Goal: Complete application form: Complete application form

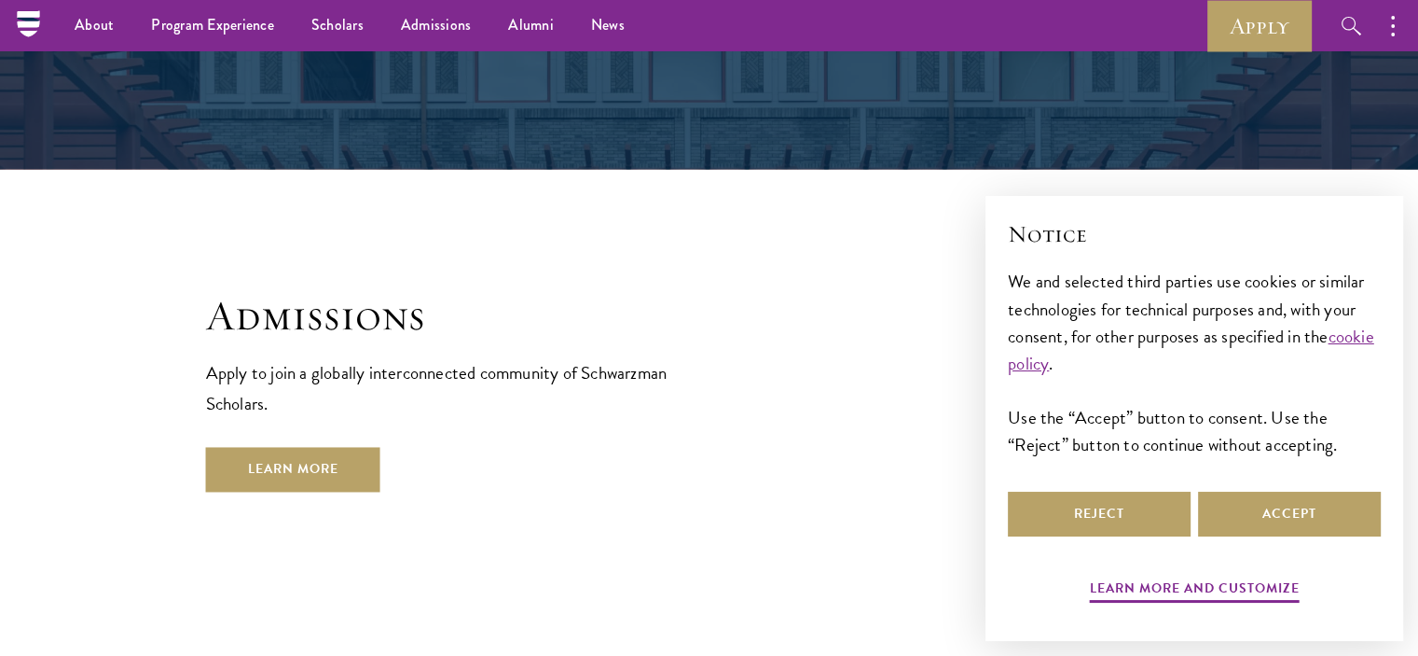
scroll to position [2917, 0]
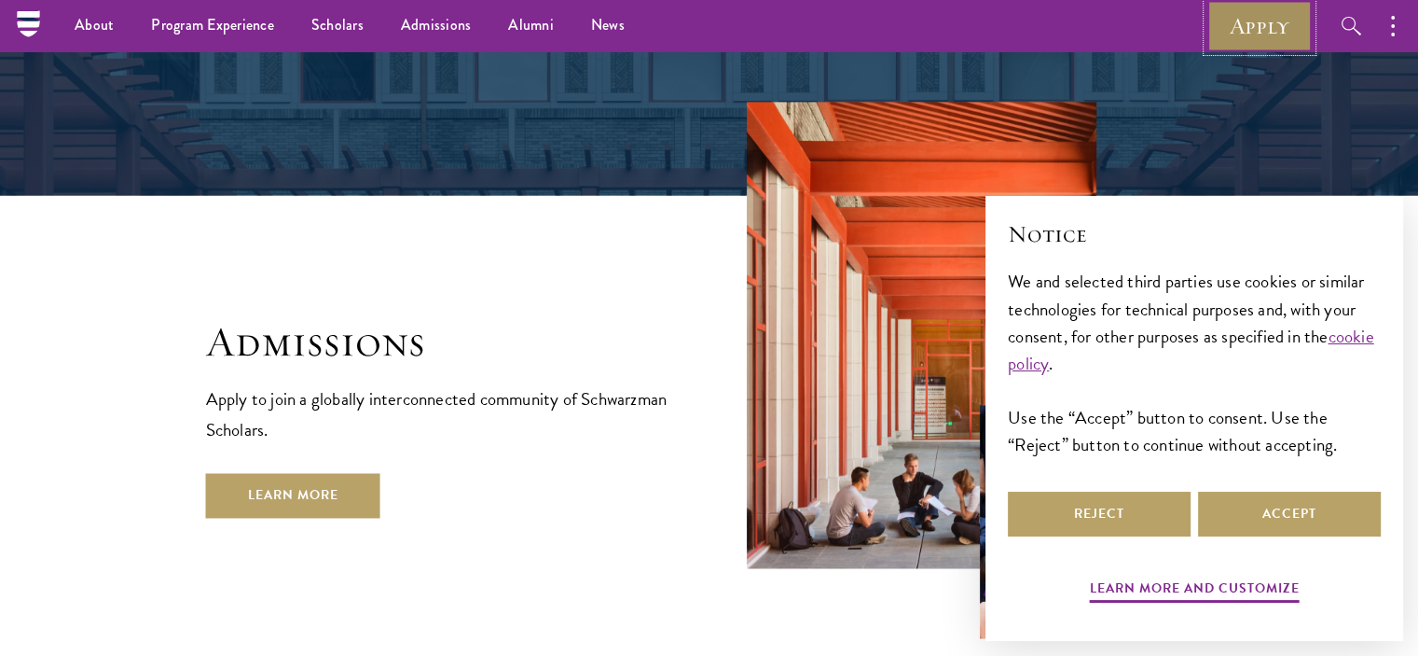
click at [1248, 21] on link "Apply" at bounding box center [1260, 25] width 104 height 51
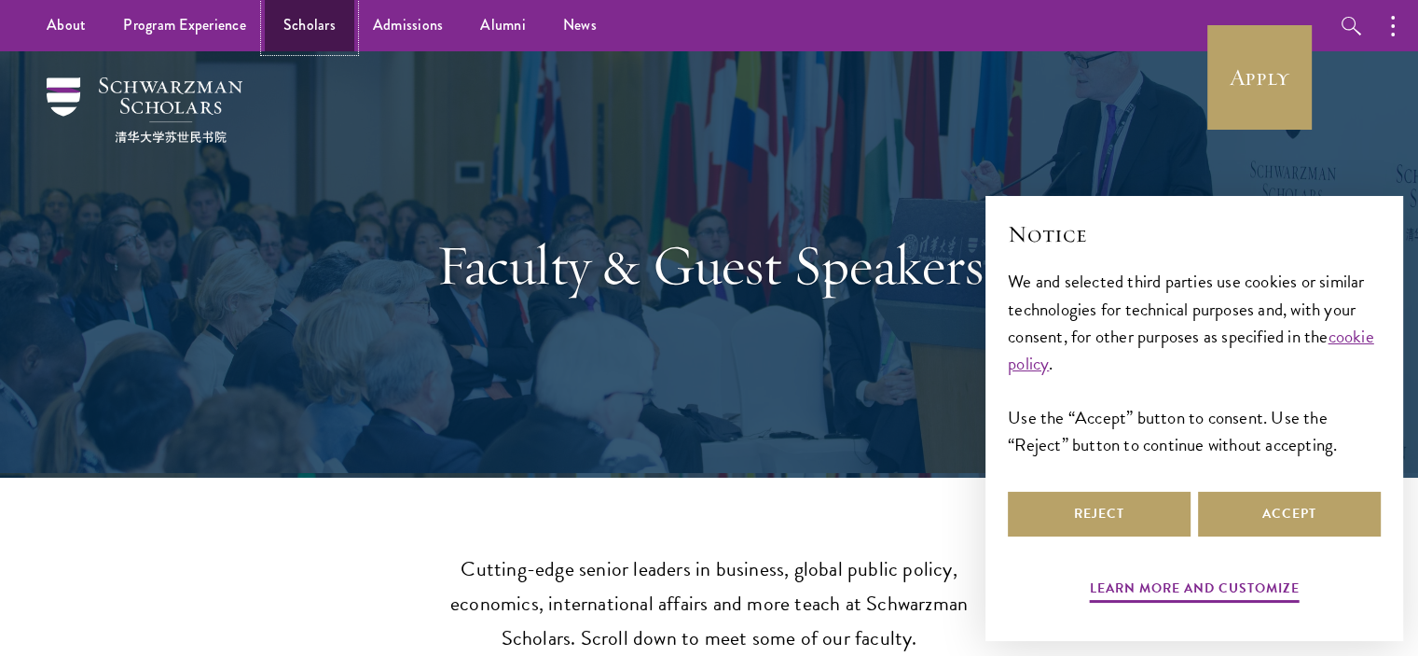
click at [321, 15] on link "Scholars" at bounding box center [310, 25] width 90 height 51
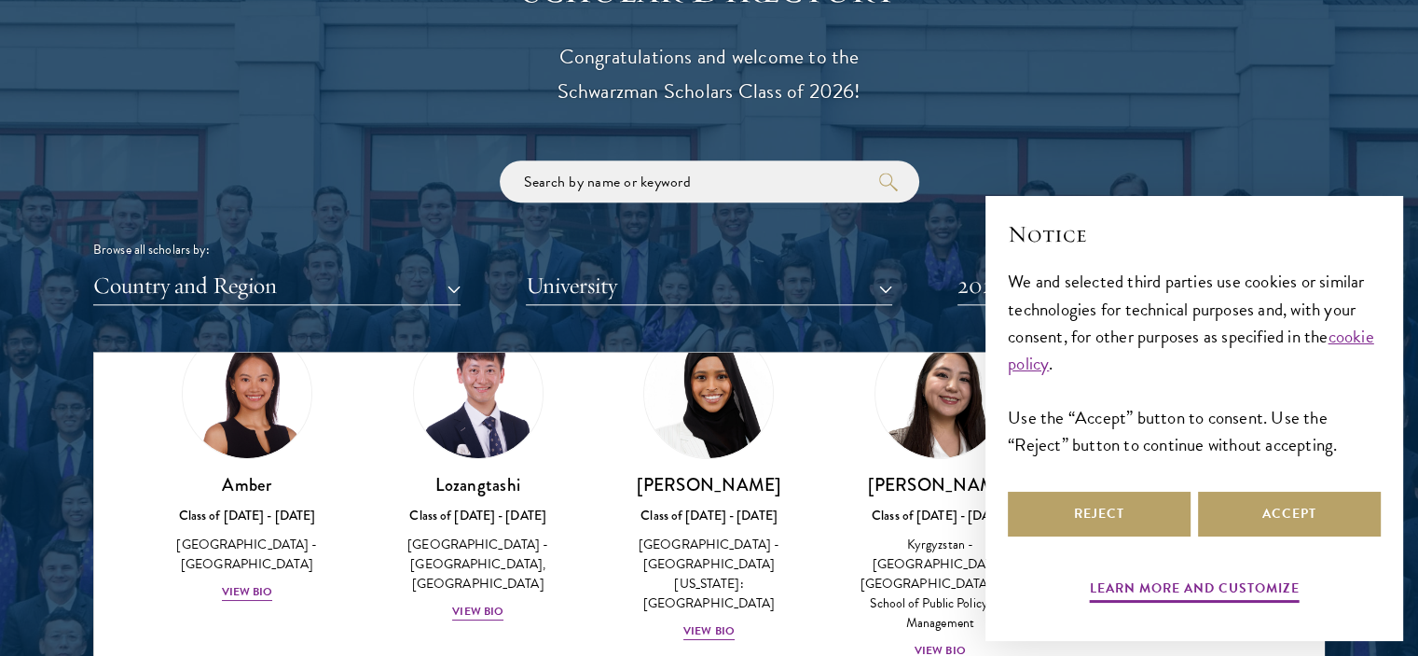
scroll to position [103, 0]
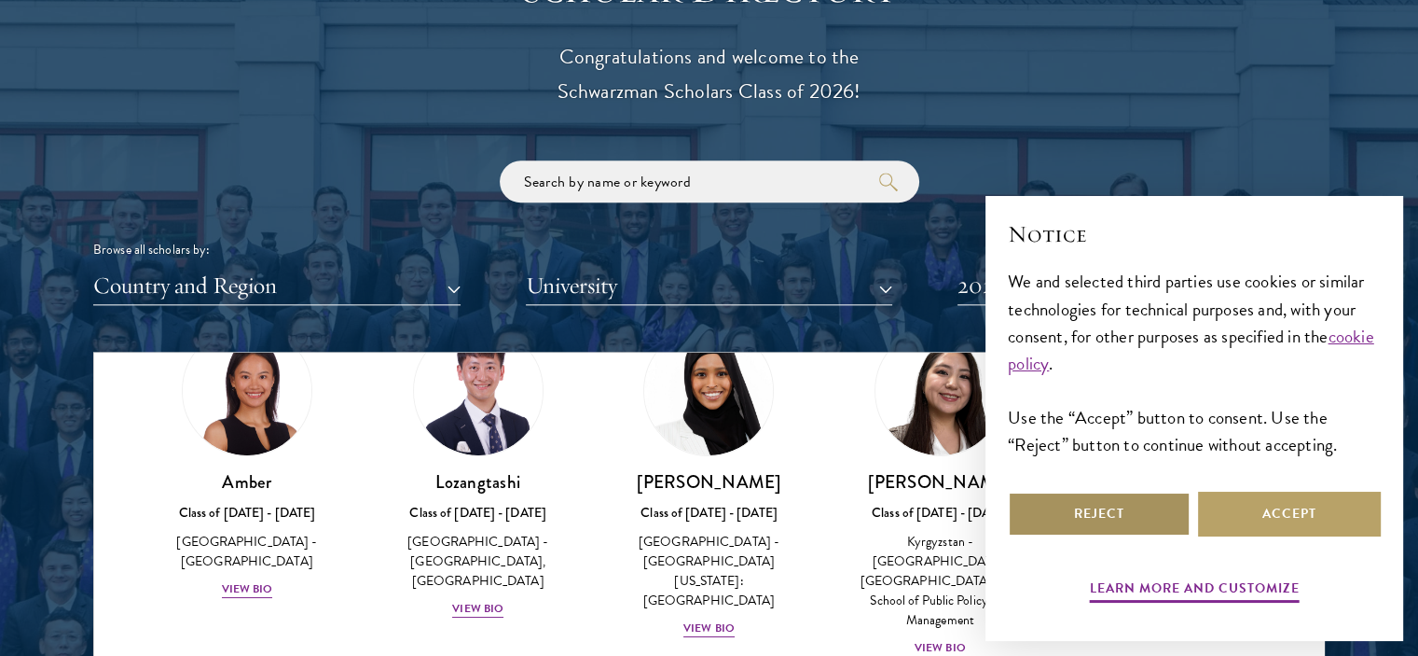
click at [1122, 519] on button "Reject" at bounding box center [1099, 513] width 183 height 45
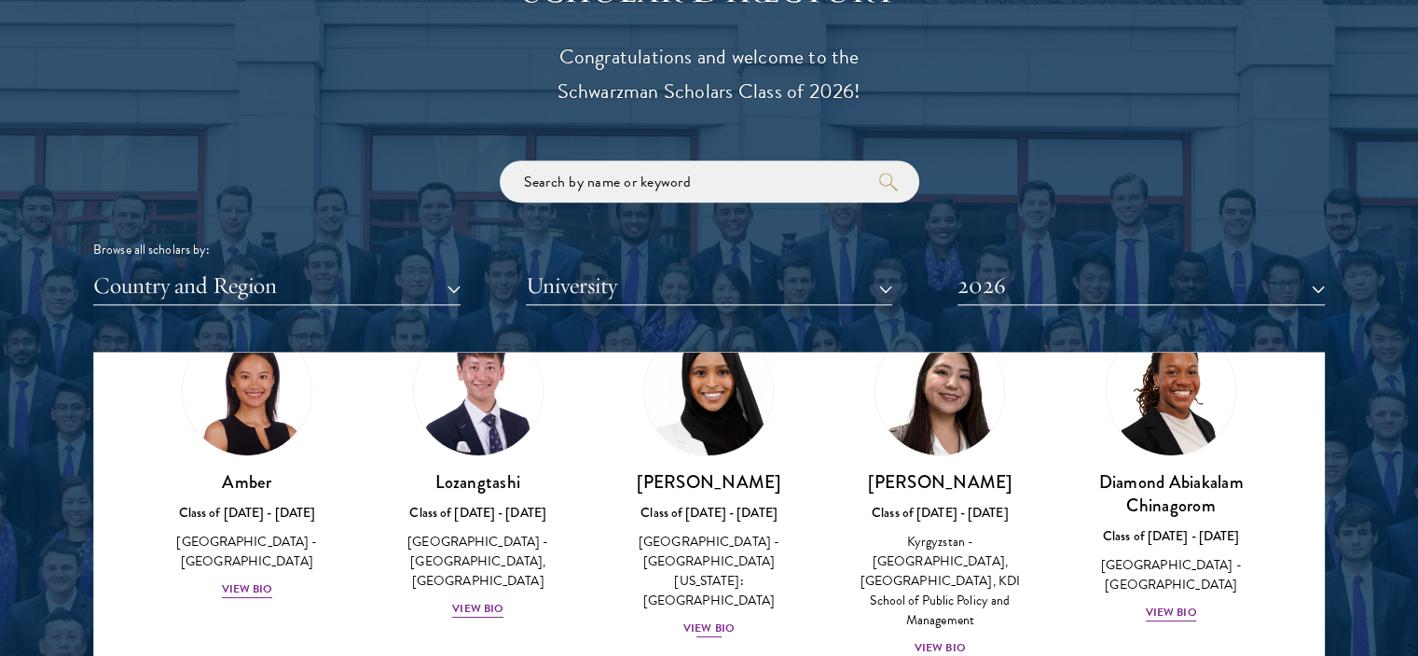
scroll to position [0, 0]
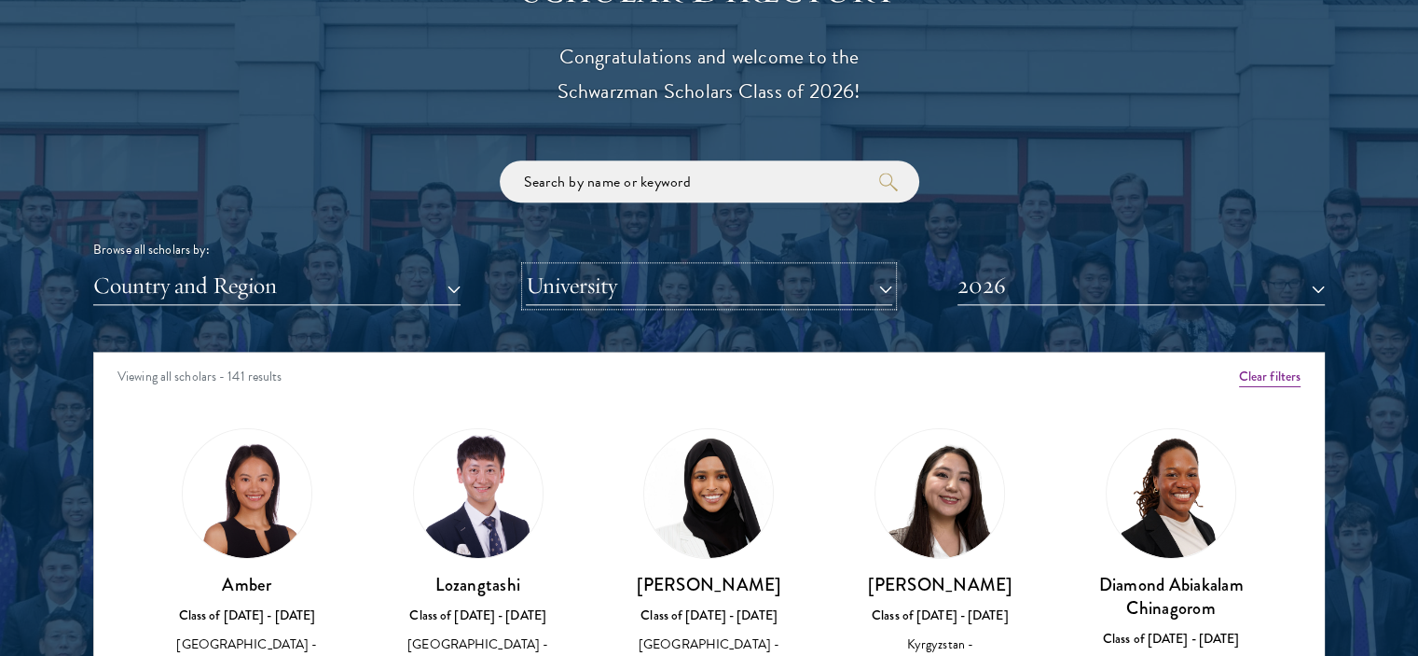
click at [889, 282] on button "University" at bounding box center [709, 286] width 367 height 38
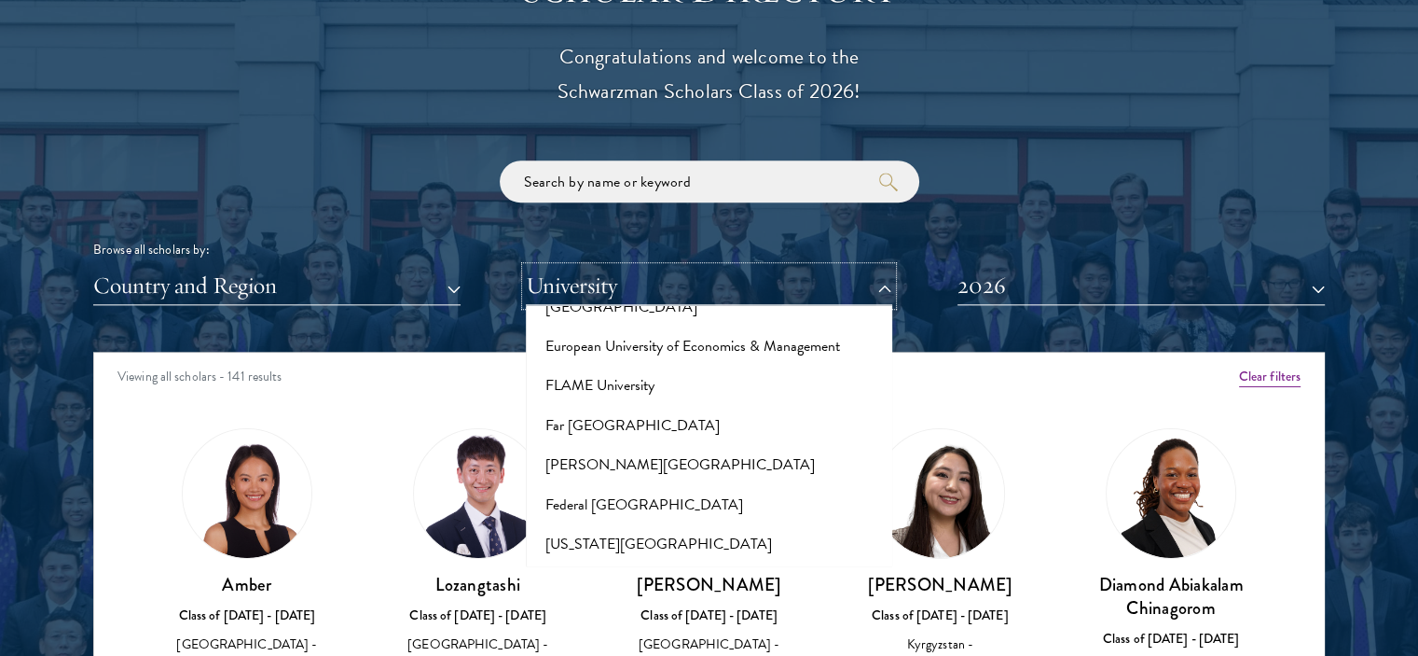
scroll to position [3794, 0]
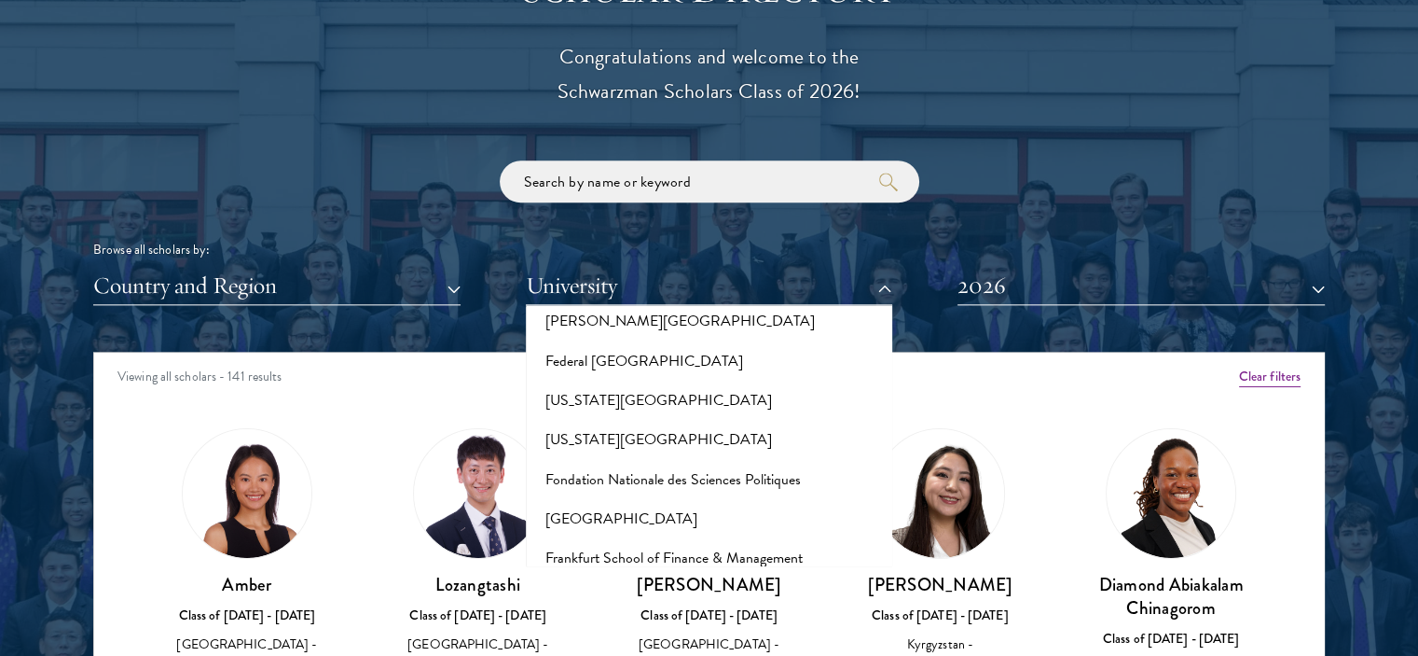
click at [1055, 240] on div "Browse all scholars by:" at bounding box center [709, 250] width 1232 height 20
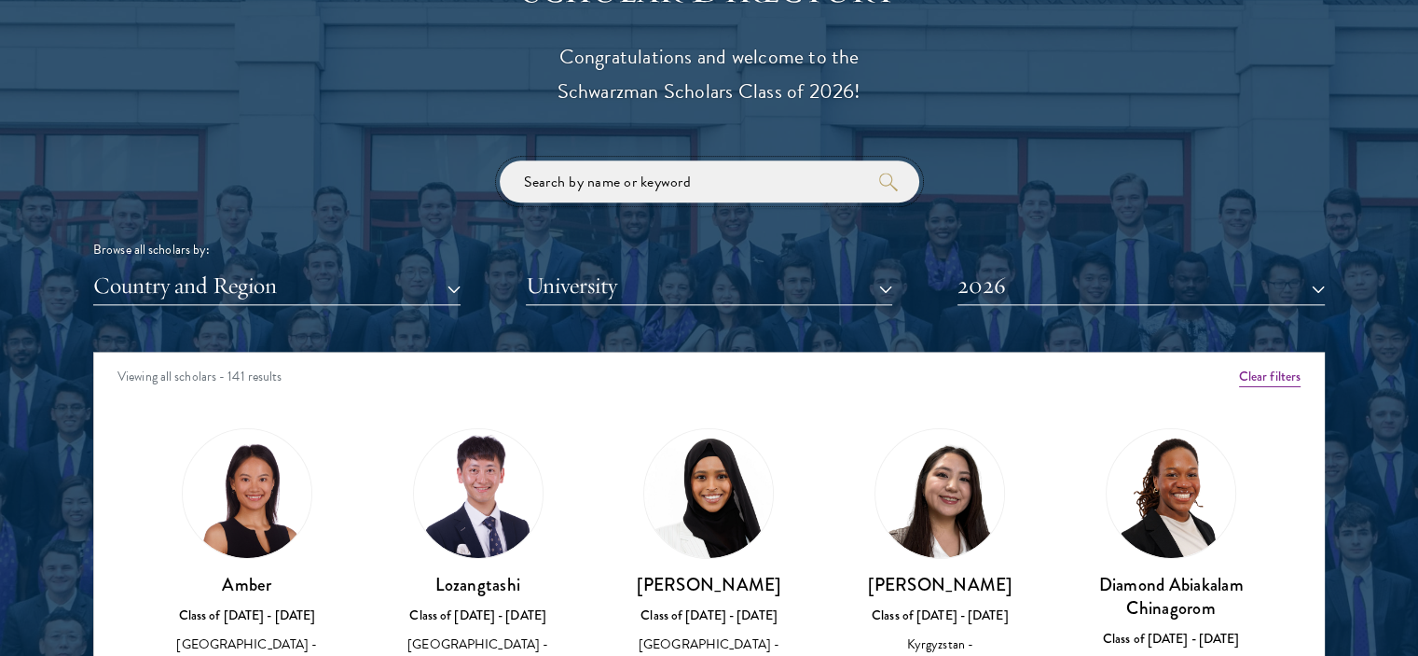
click at [771, 179] on input "search" at bounding box center [710, 181] width 420 height 42
click at [455, 286] on button "Country and Region" at bounding box center [276, 286] width 367 height 38
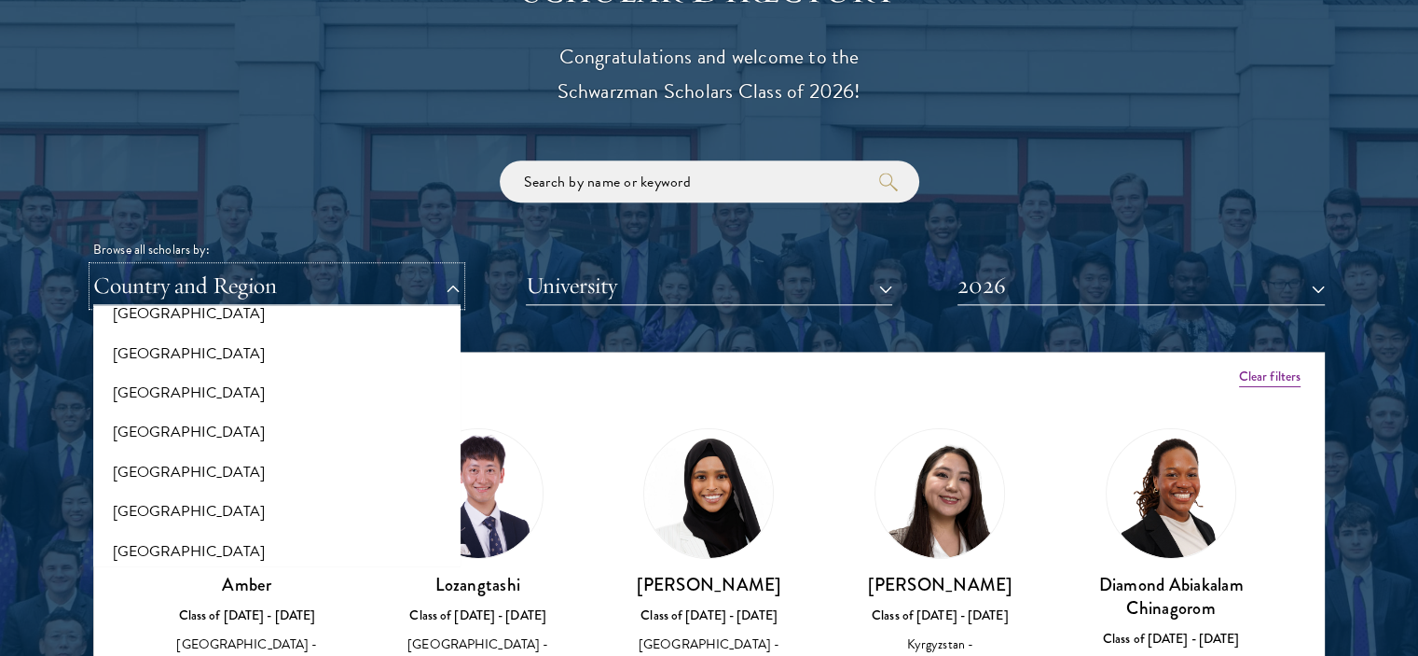
scroll to position [145, 0]
click at [181, 276] on button "Country and Region" at bounding box center [276, 286] width 367 height 38
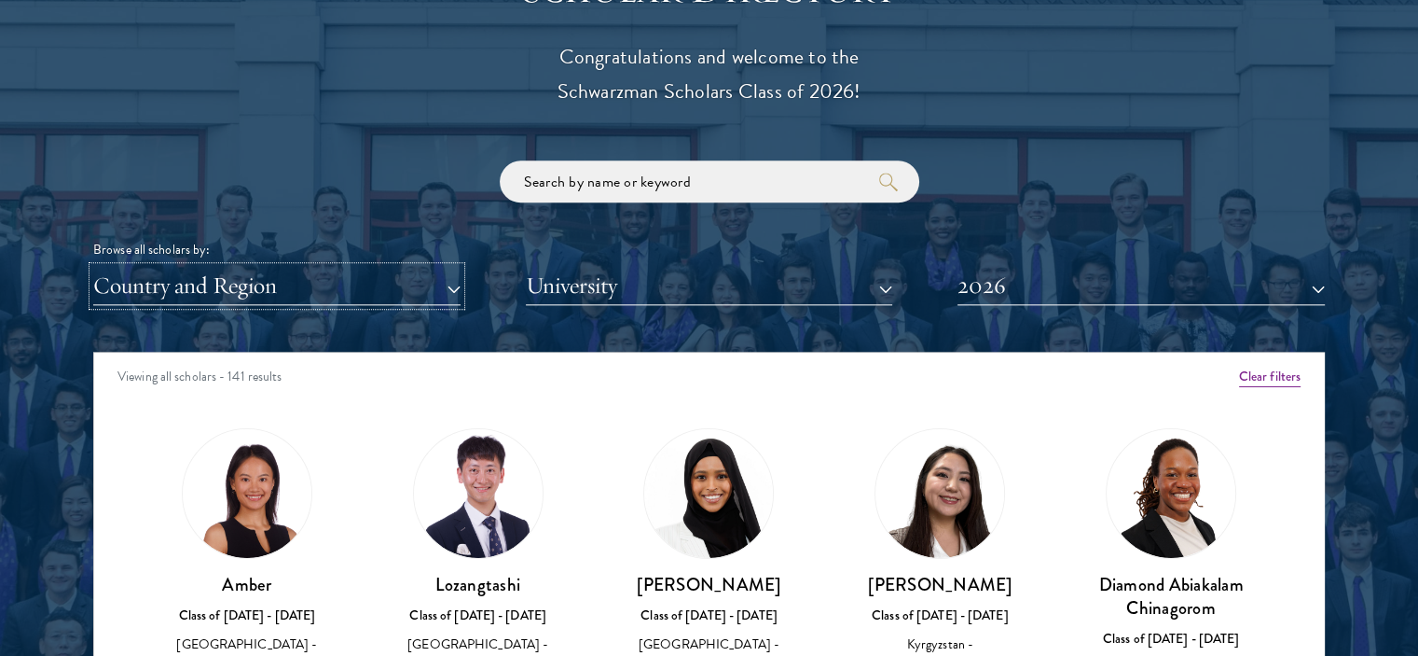
click at [408, 289] on button "Country and Region" at bounding box center [276, 286] width 367 height 38
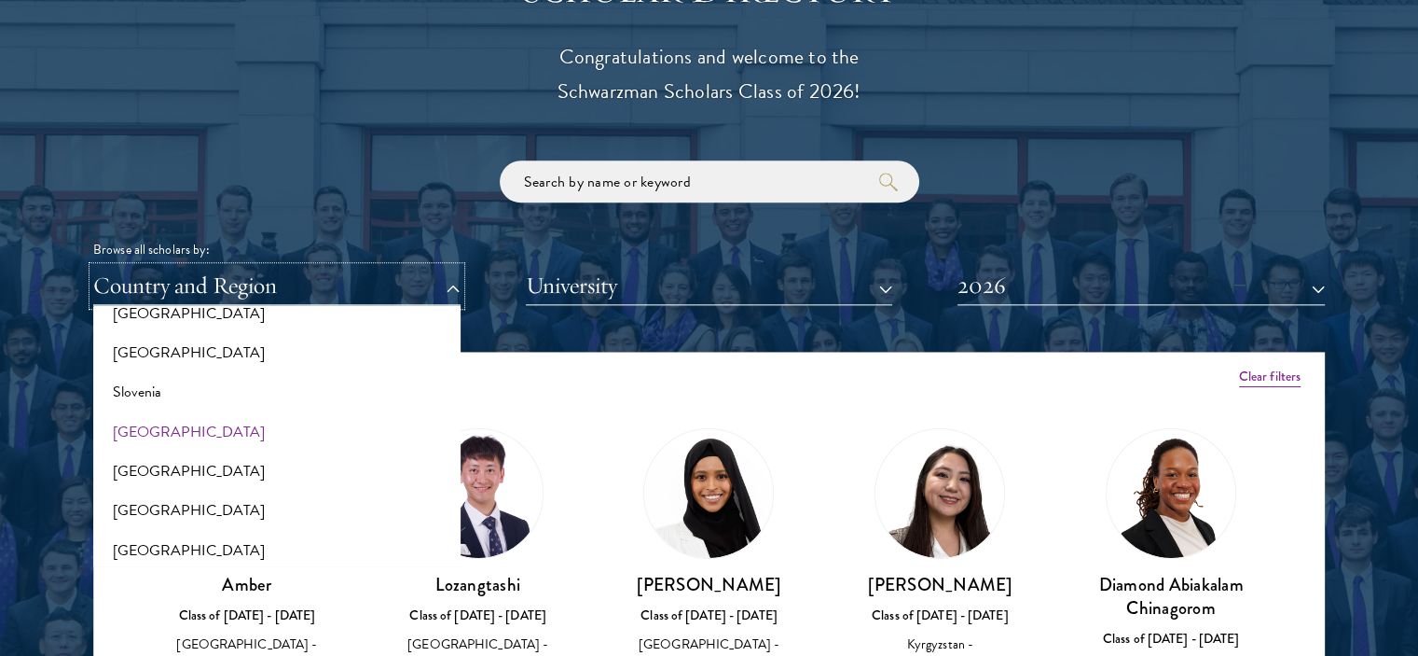
scroll to position [3106, 0]
click at [131, 427] on button "[GEOGRAPHIC_DATA]" at bounding box center [277, 435] width 356 height 39
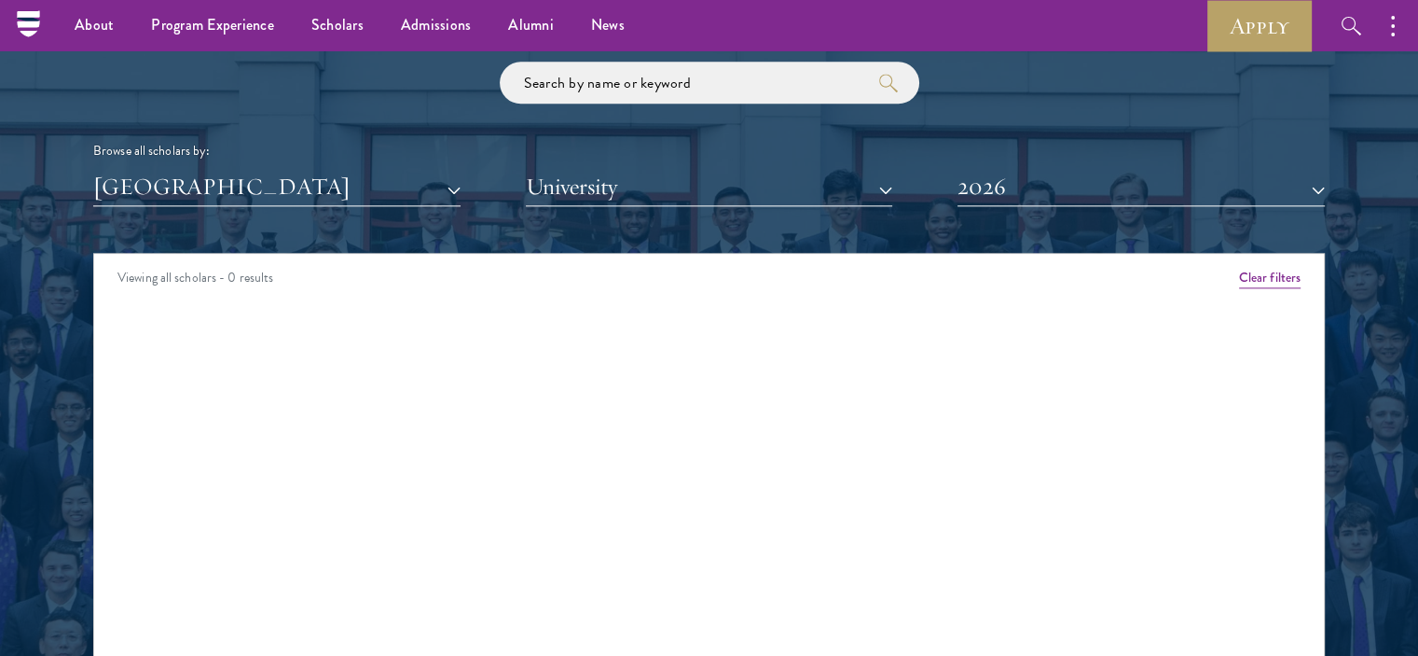
scroll to position [2219, 0]
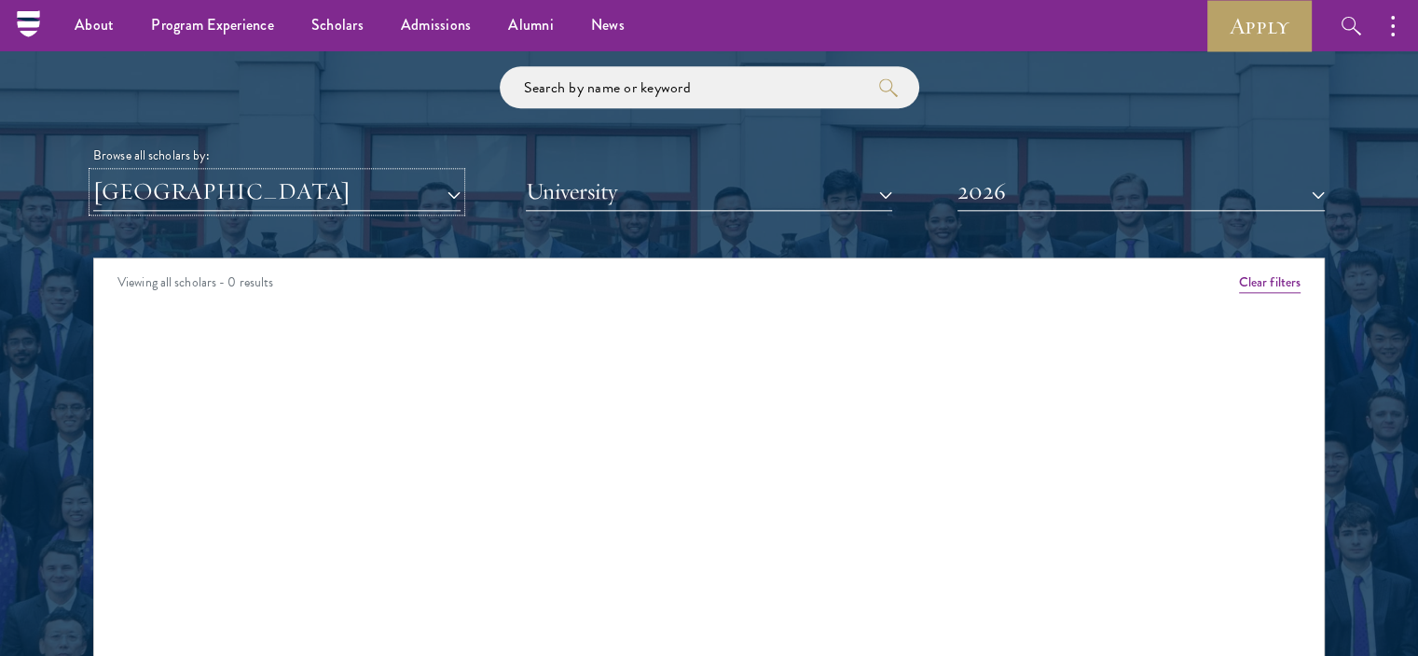
click at [443, 191] on button "[GEOGRAPHIC_DATA]" at bounding box center [276, 192] width 367 height 38
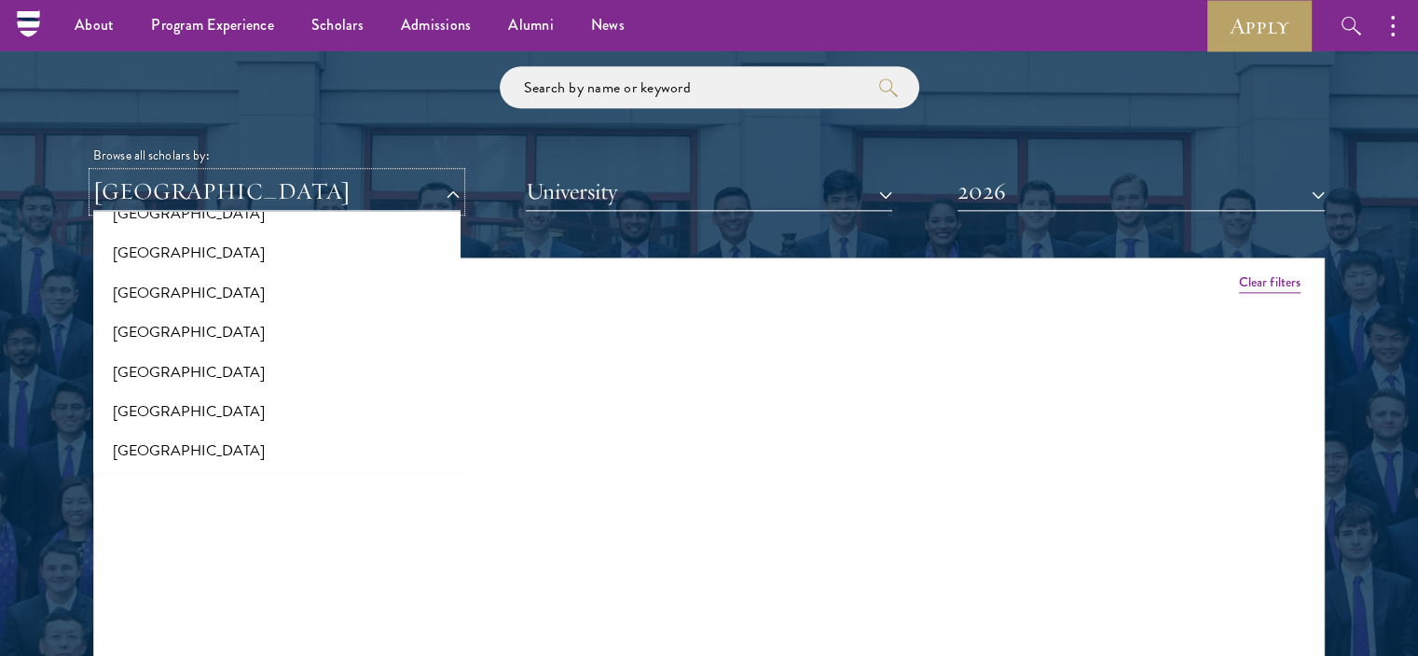
scroll to position [2047, 0]
click at [164, 322] on button "[GEOGRAPHIC_DATA]" at bounding box center [277, 332] width 356 height 39
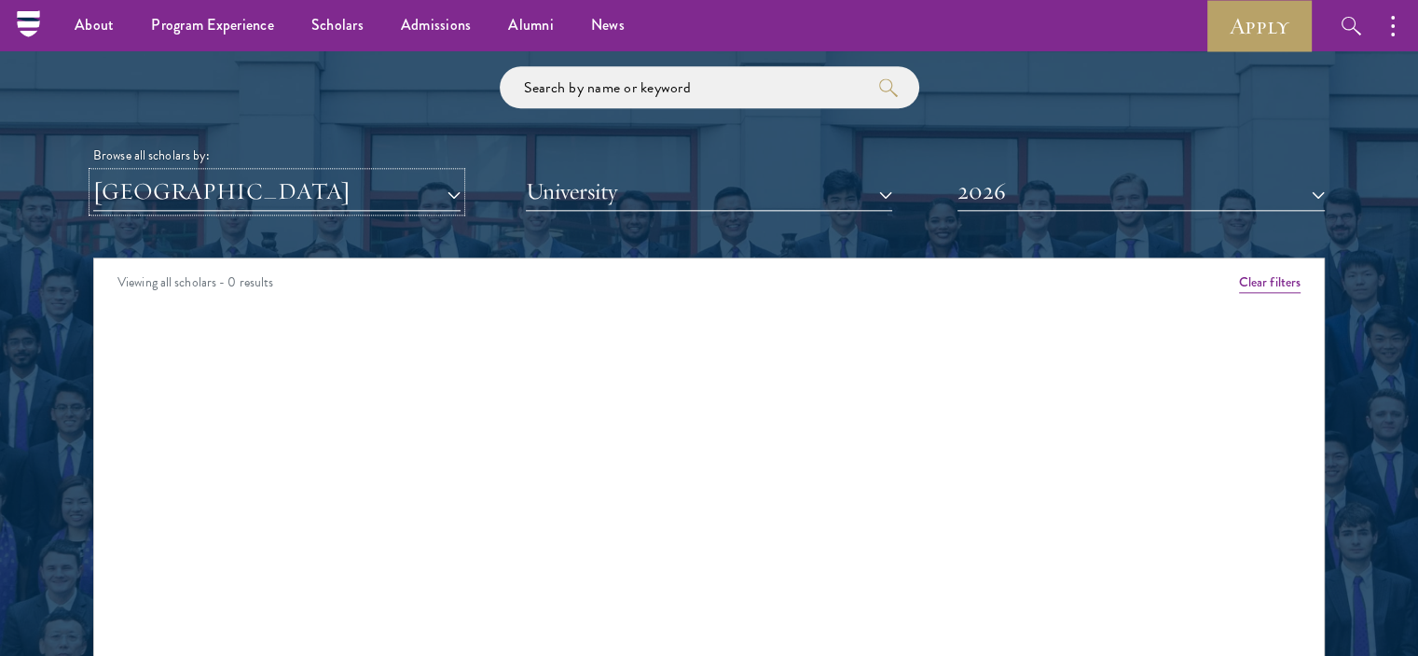
click at [448, 186] on button "[GEOGRAPHIC_DATA]" at bounding box center [276, 192] width 367 height 38
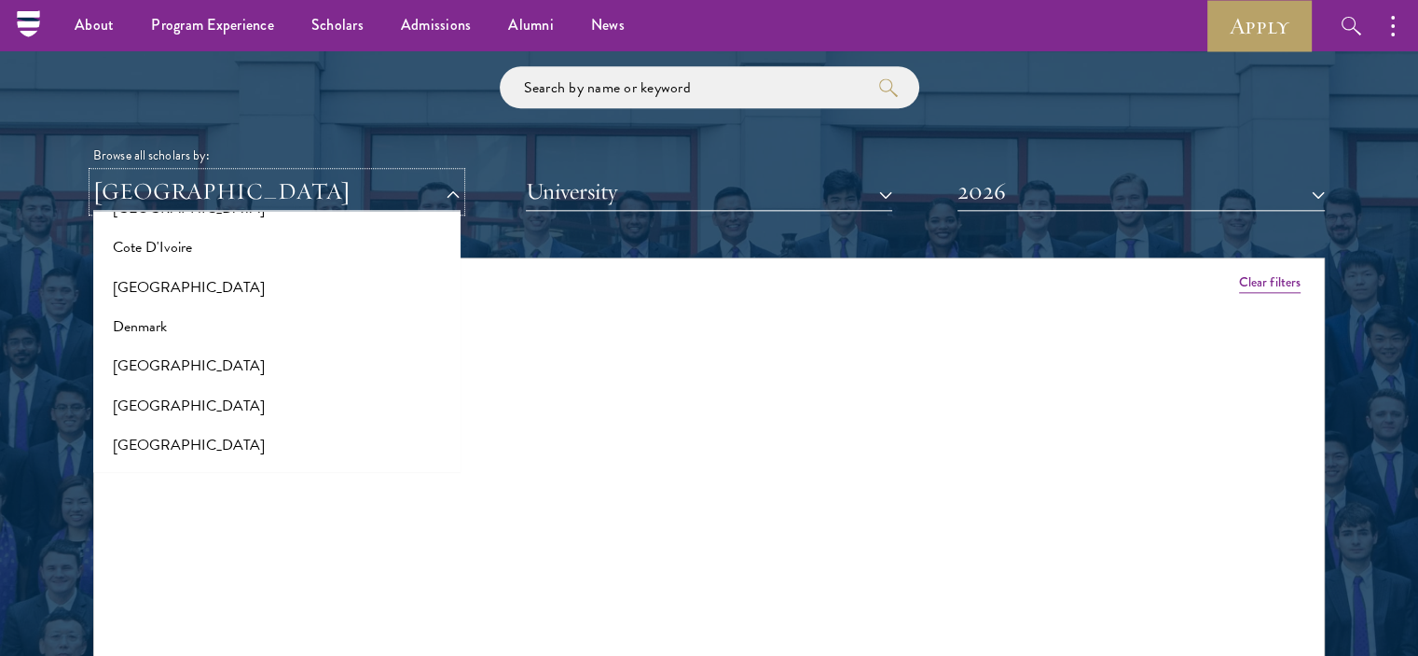
scroll to position [825, 0]
click at [1317, 192] on button "2026" at bounding box center [1141, 192] width 367 height 38
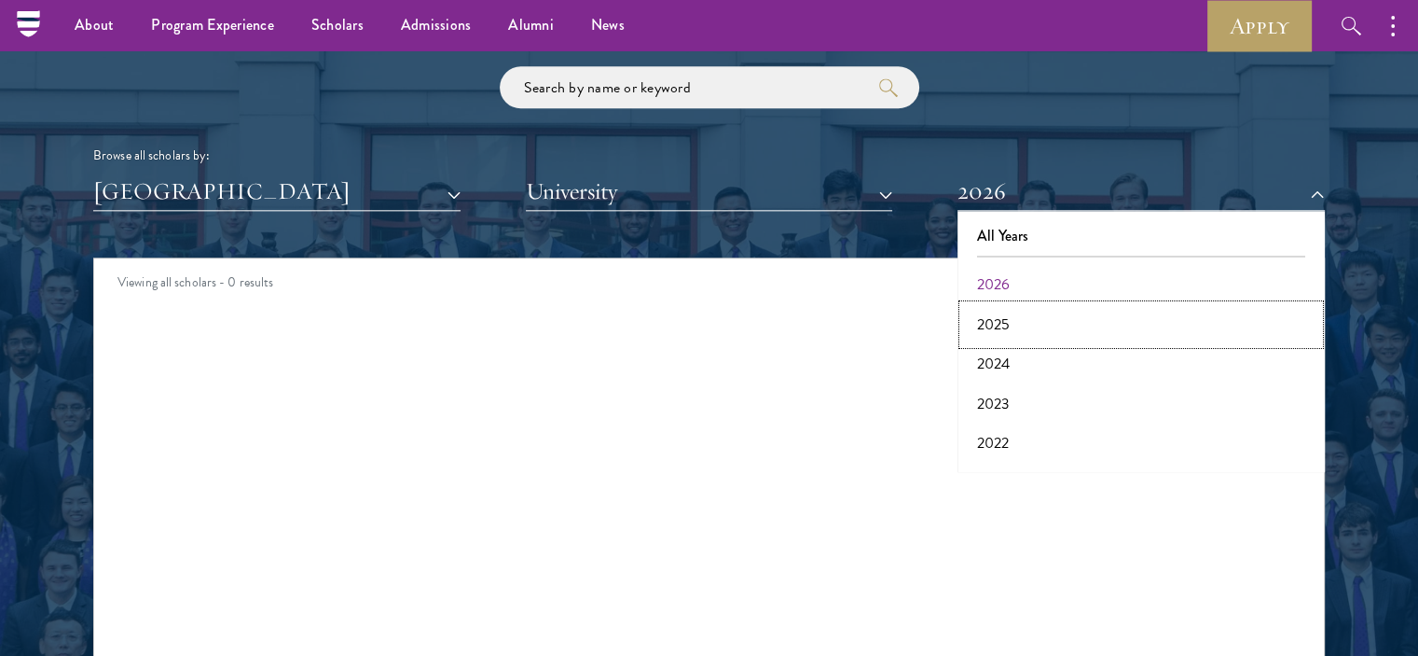
click at [988, 315] on button "2025" at bounding box center [1141, 324] width 356 height 39
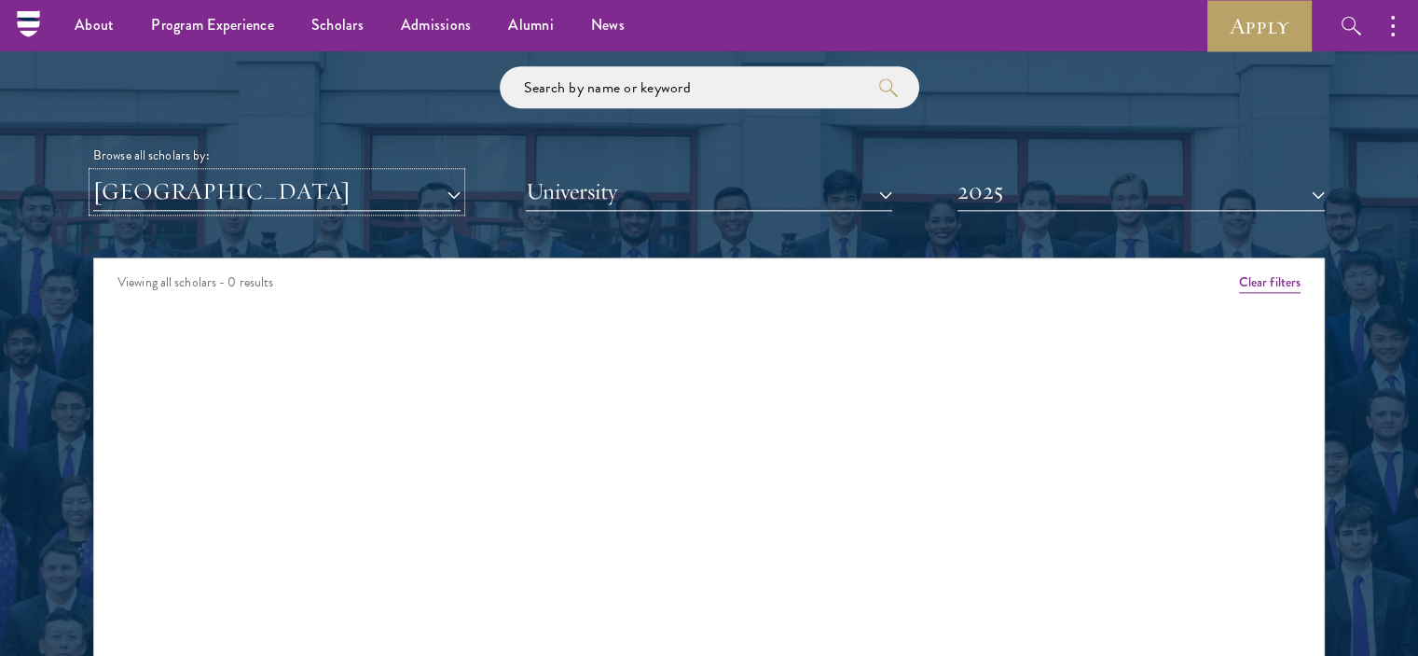
click at [437, 194] on button "[GEOGRAPHIC_DATA]" at bounding box center [276, 192] width 367 height 38
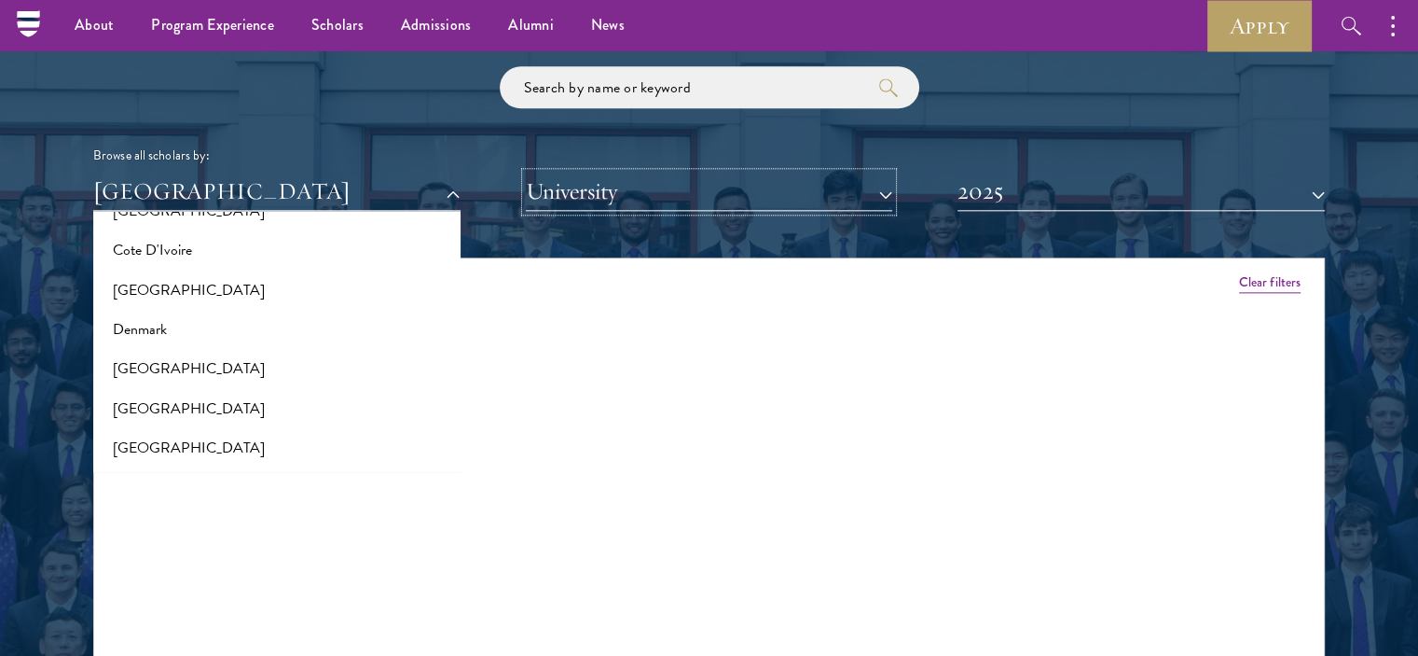
click at [726, 187] on button "University" at bounding box center [709, 192] width 367 height 38
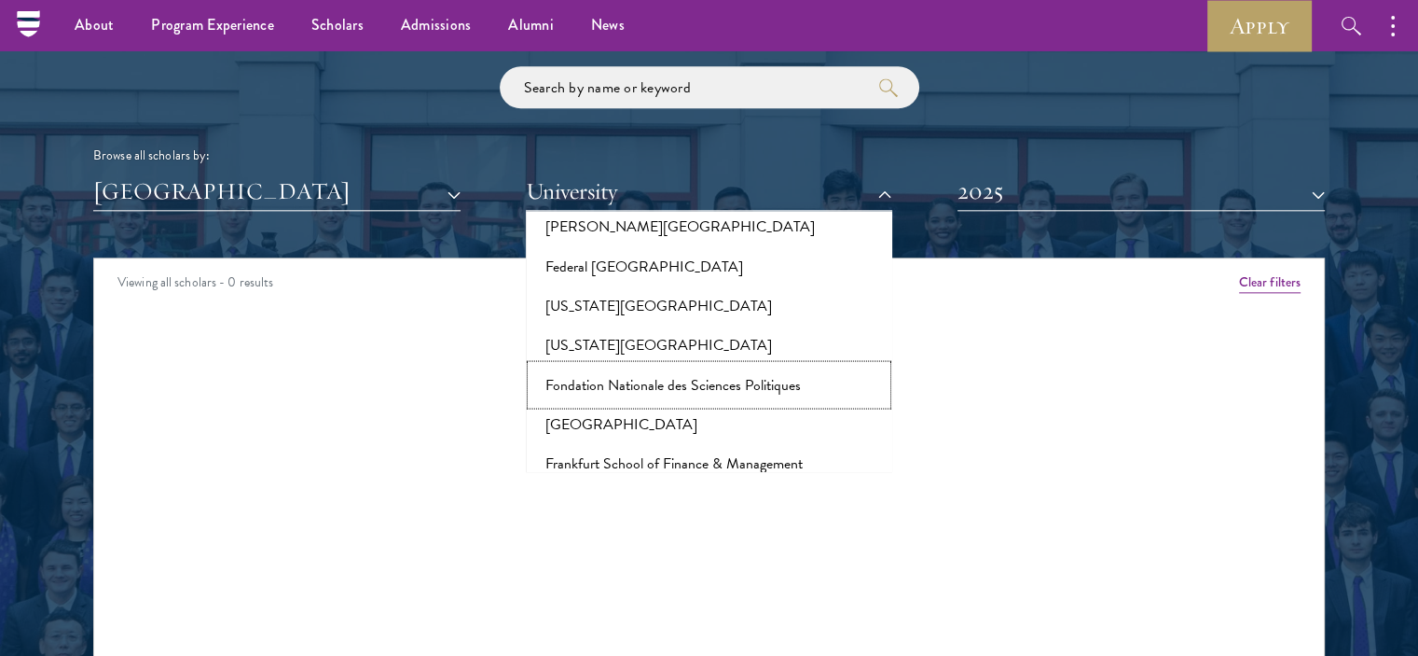
click at [659, 365] on button "Fondation Nationale des Sciences Politiques" at bounding box center [710, 384] width 356 height 39
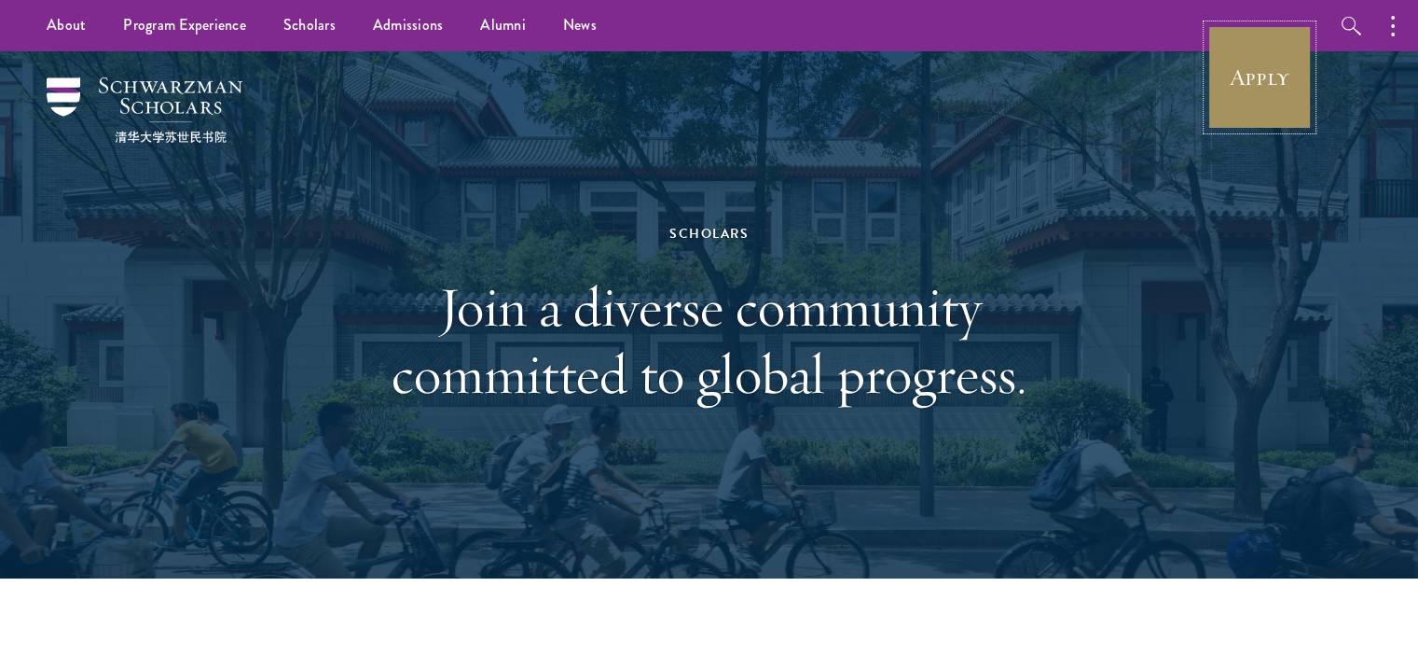
click at [1243, 90] on link "Apply" at bounding box center [1260, 77] width 104 height 104
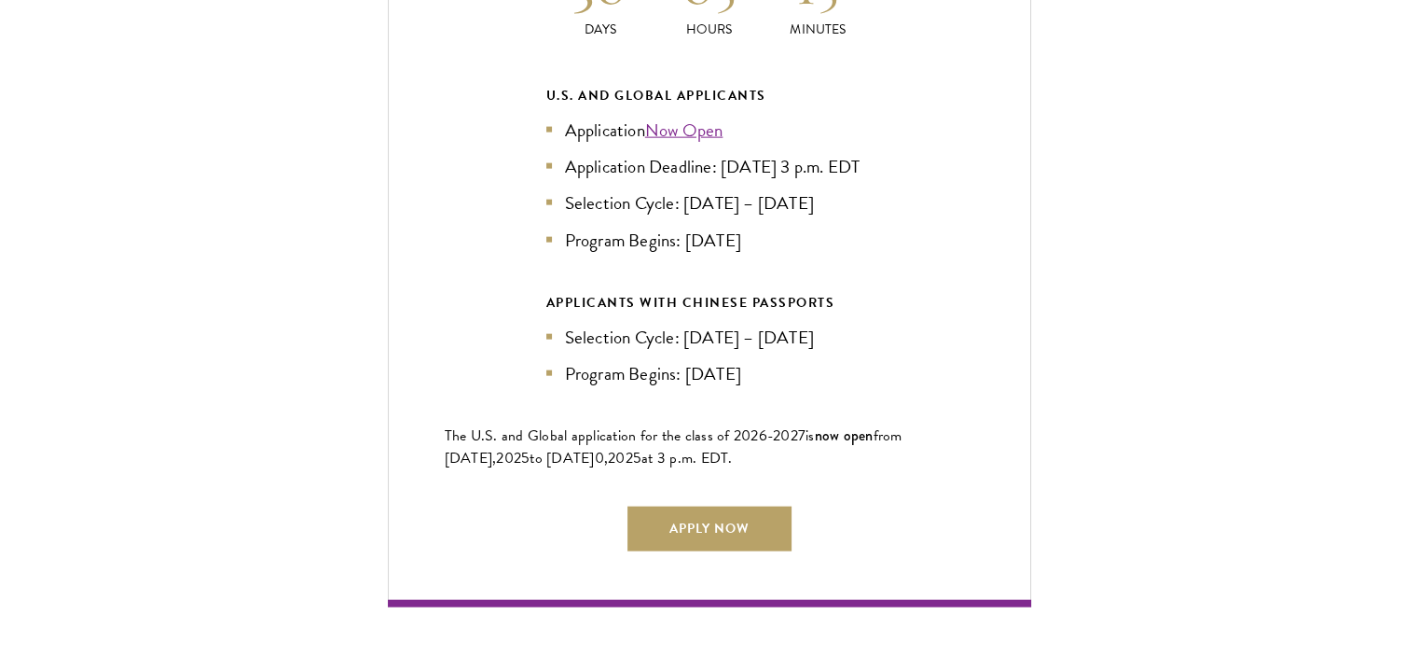
scroll to position [4236, 0]
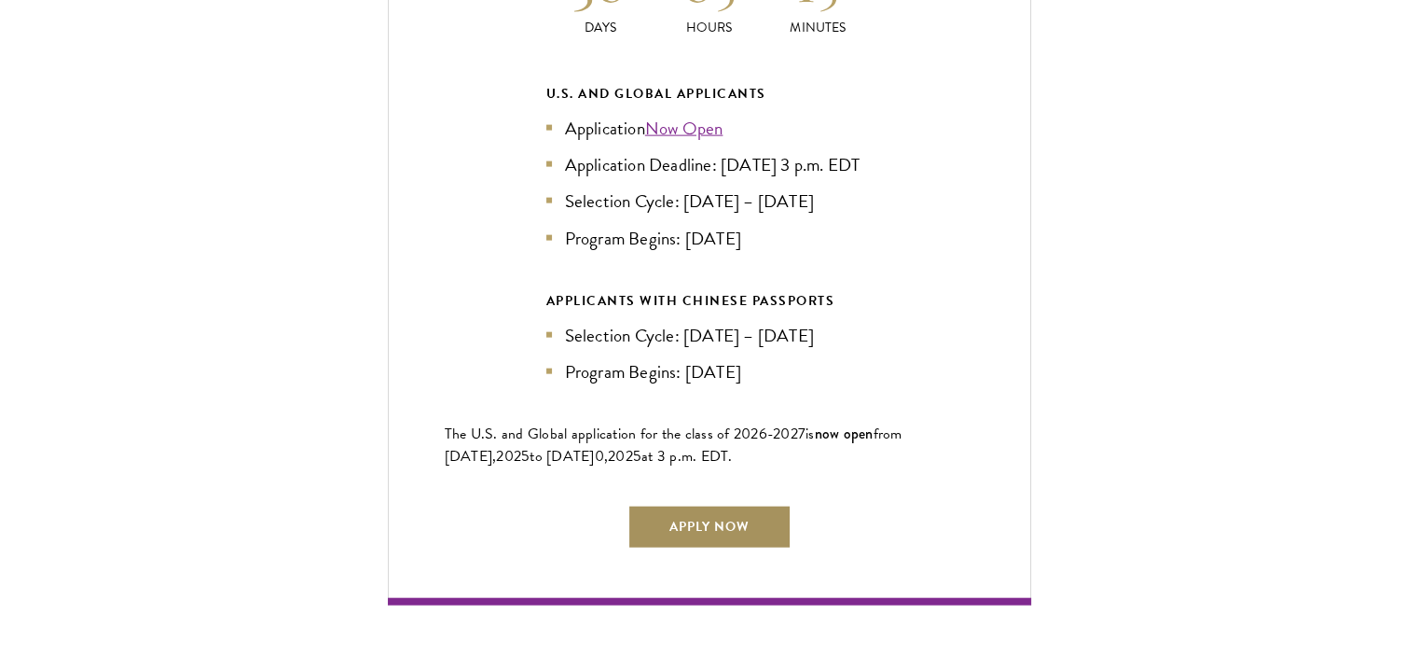
click at [727, 513] on link "Apply Now" at bounding box center [710, 527] width 164 height 45
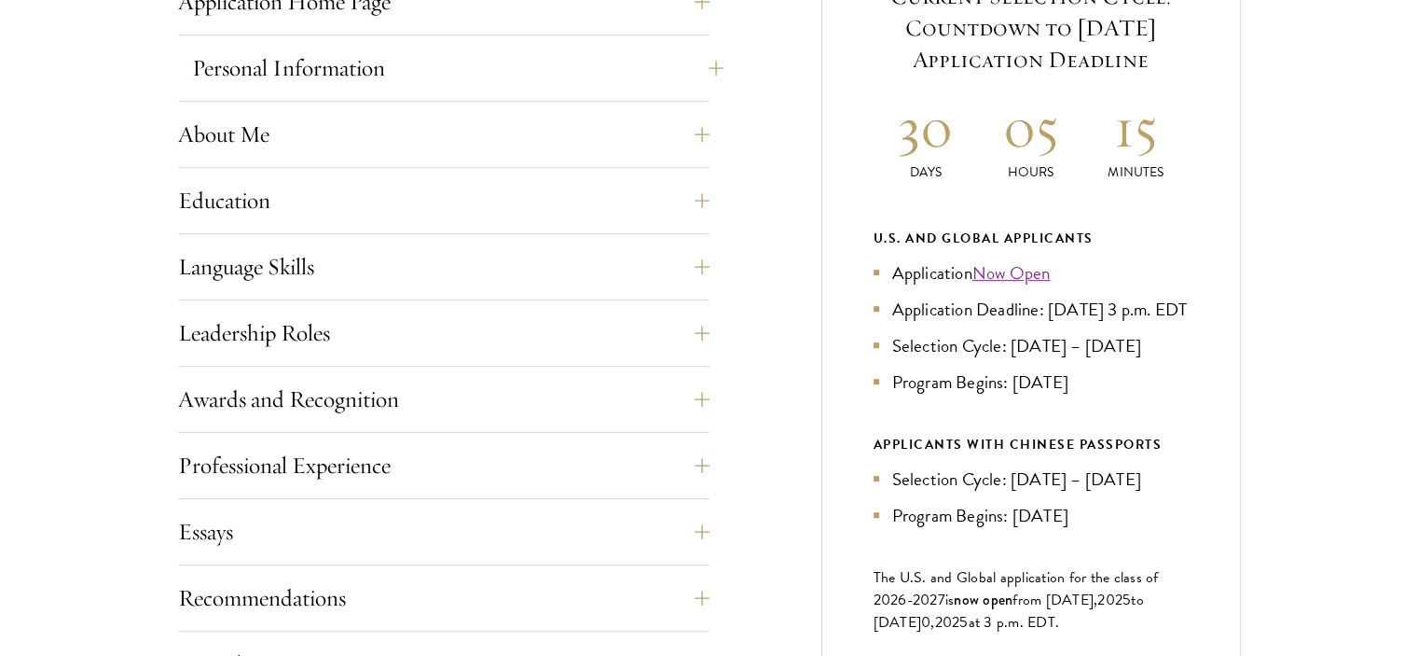
scroll to position [832, 0]
click at [338, 192] on button "Education" at bounding box center [458, 199] width 532 height 45
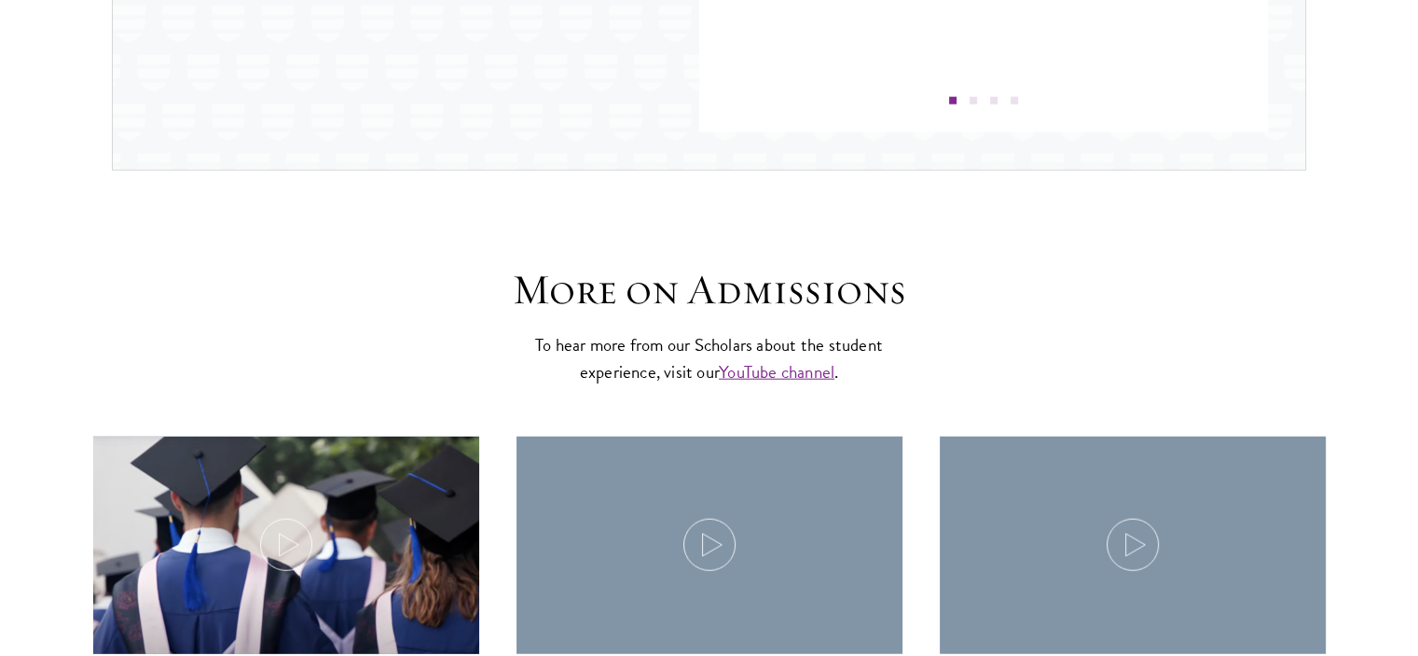
scroll to position [4603, 0]
